Goal: Find specific page/section: Find specific page/section

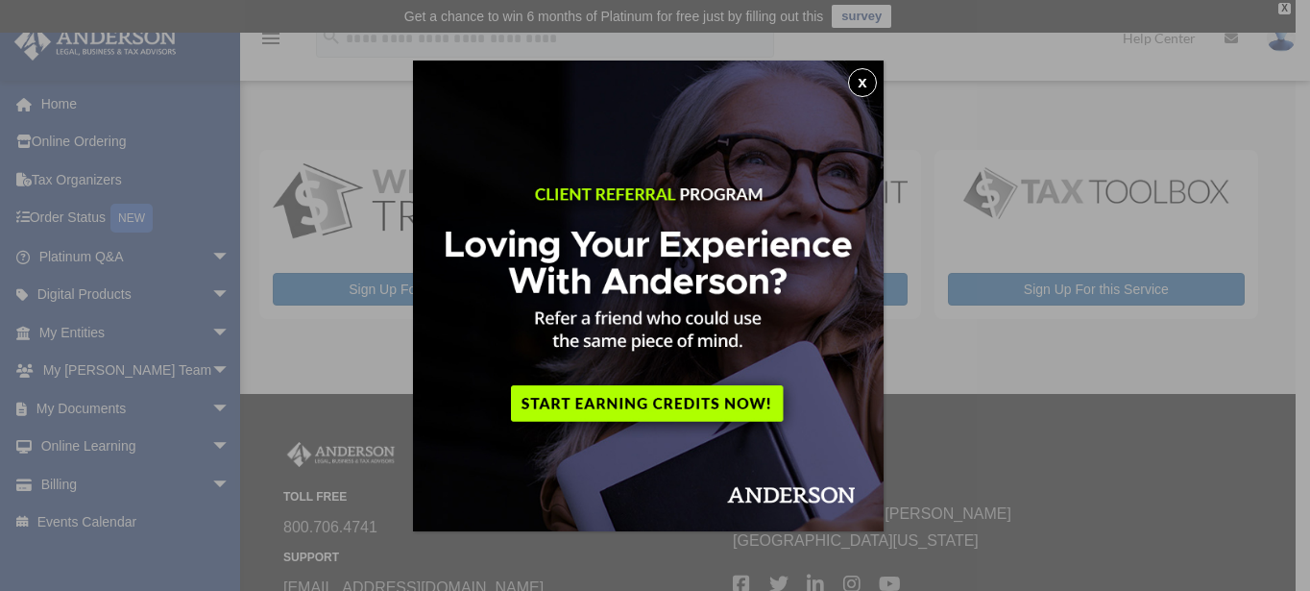
click at [865, 84] on button "x" at bounding box center [862, 82] width 29 height 29
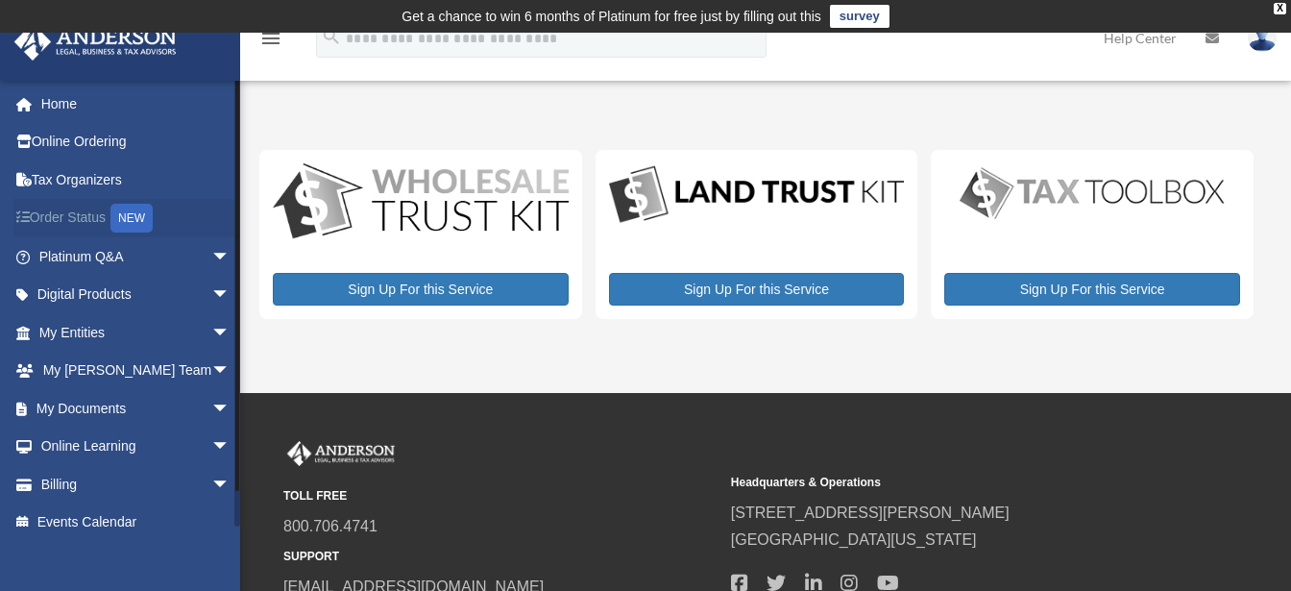
click at [84, 220] on link "Order Status NEW" at bounding box center [136, 218] width 246 height 39
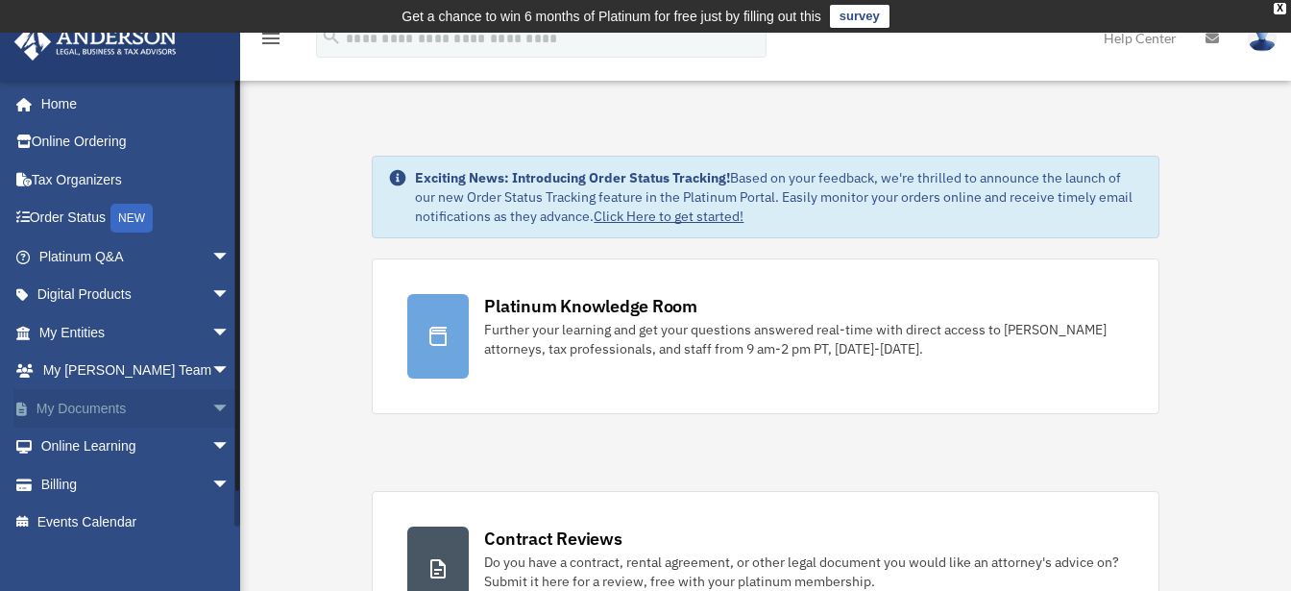
click at [100, 407] on link "My Documents arrow_drop_down" at bounding box center [136, 408] width 246 height 38
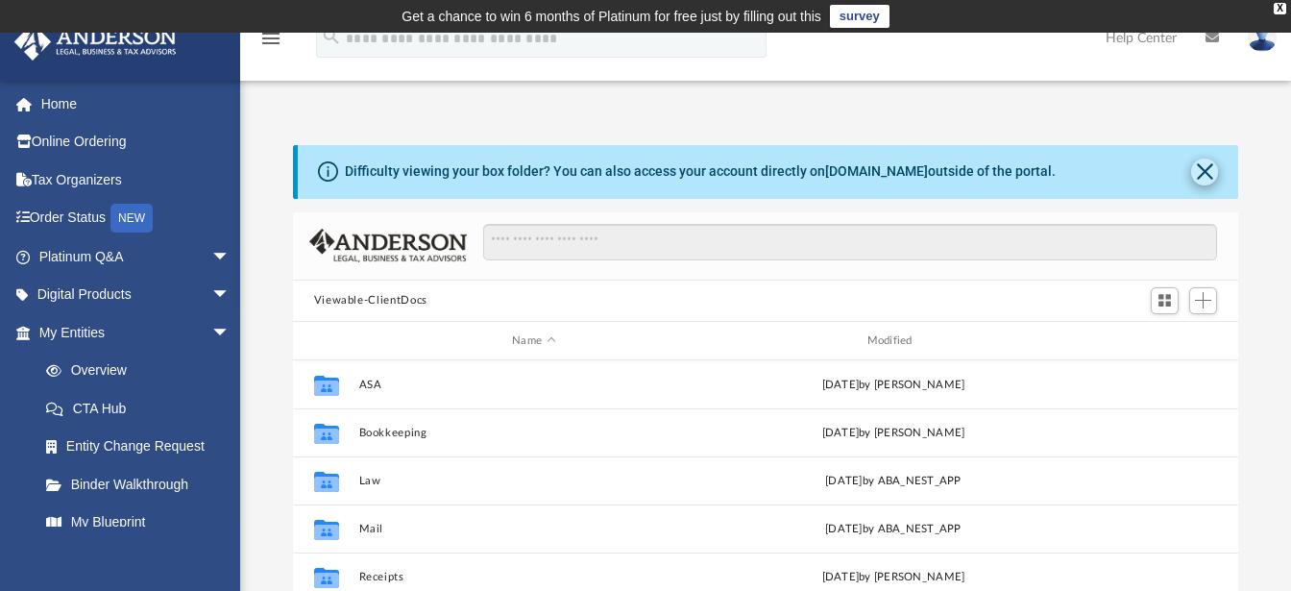
scroll to position [417, 926]
click at [1216, 171] on button "Close" at bounding box center [1204, 171] width 27 height 27
